Goal: Complete application form

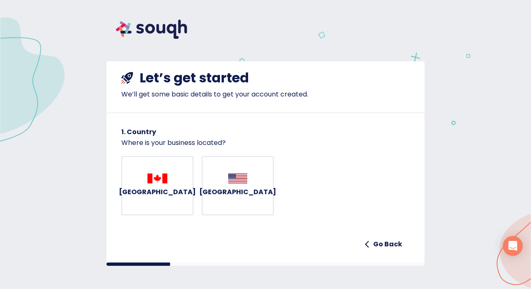
click at [156, 192] on h6 "[GEOGRAPHIC_DATA]" at bounding box center [157, 193] width 77 height 12
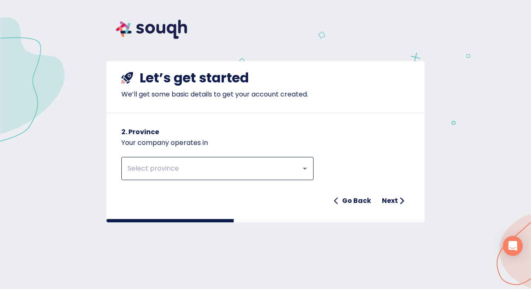
click at [179, 170] on input "text" at bounding box center [206, 169] width 162 height 16
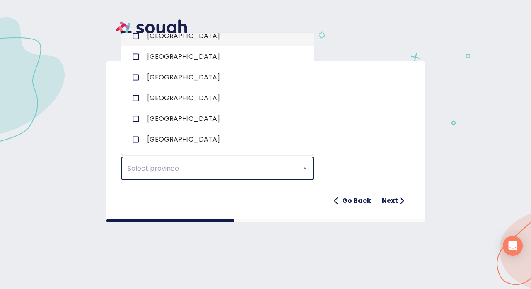
scroll to position [74, 0]
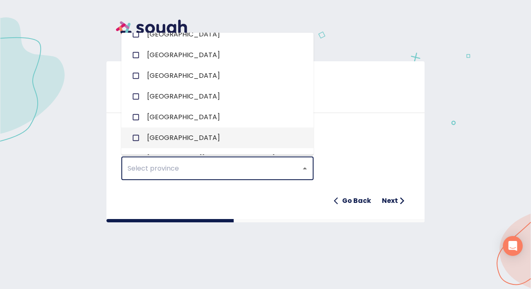
click at [176, 133] on li "[GEOGRAPHIC_DATA]" at bounding box center [217, 138] width 192 height 21
checkbox input "true"
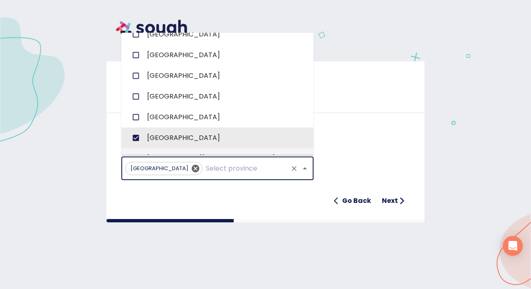
click at [342, 170] on div "Ontario ​ Go Back Next" at bounding box center [265, 178] width 289 height 61
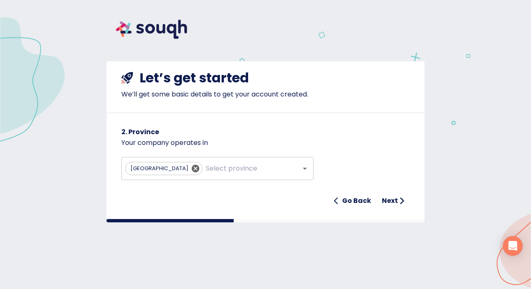
click at [385, 199] on h6 "Next" at bounding box center [390, 201] width 16 height 12
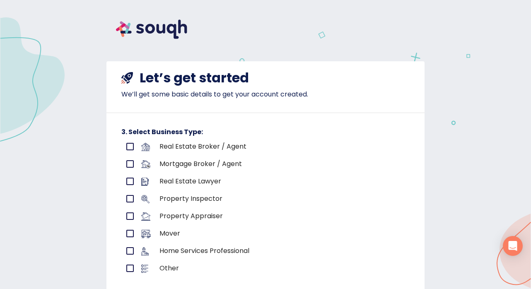
click at [126, 149] on input "primary checkbox" at bounding box center [129, 146] width 17 height 17
checkbox input "true"
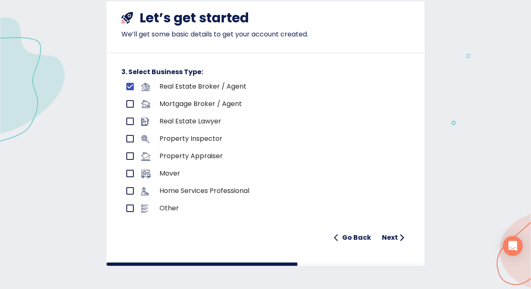
scroll to position [60, 0]
click at [394, 238] on h6 "Next" at bounding box center [390, 239] width 16 height 12
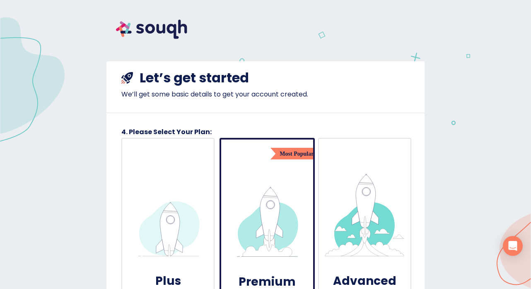
scroll to position [0, 0]
click at [146, 32] on img at bounding box center [152, 29] width 90 height 39
